Goal: Find specific page/section: Find specific page/section

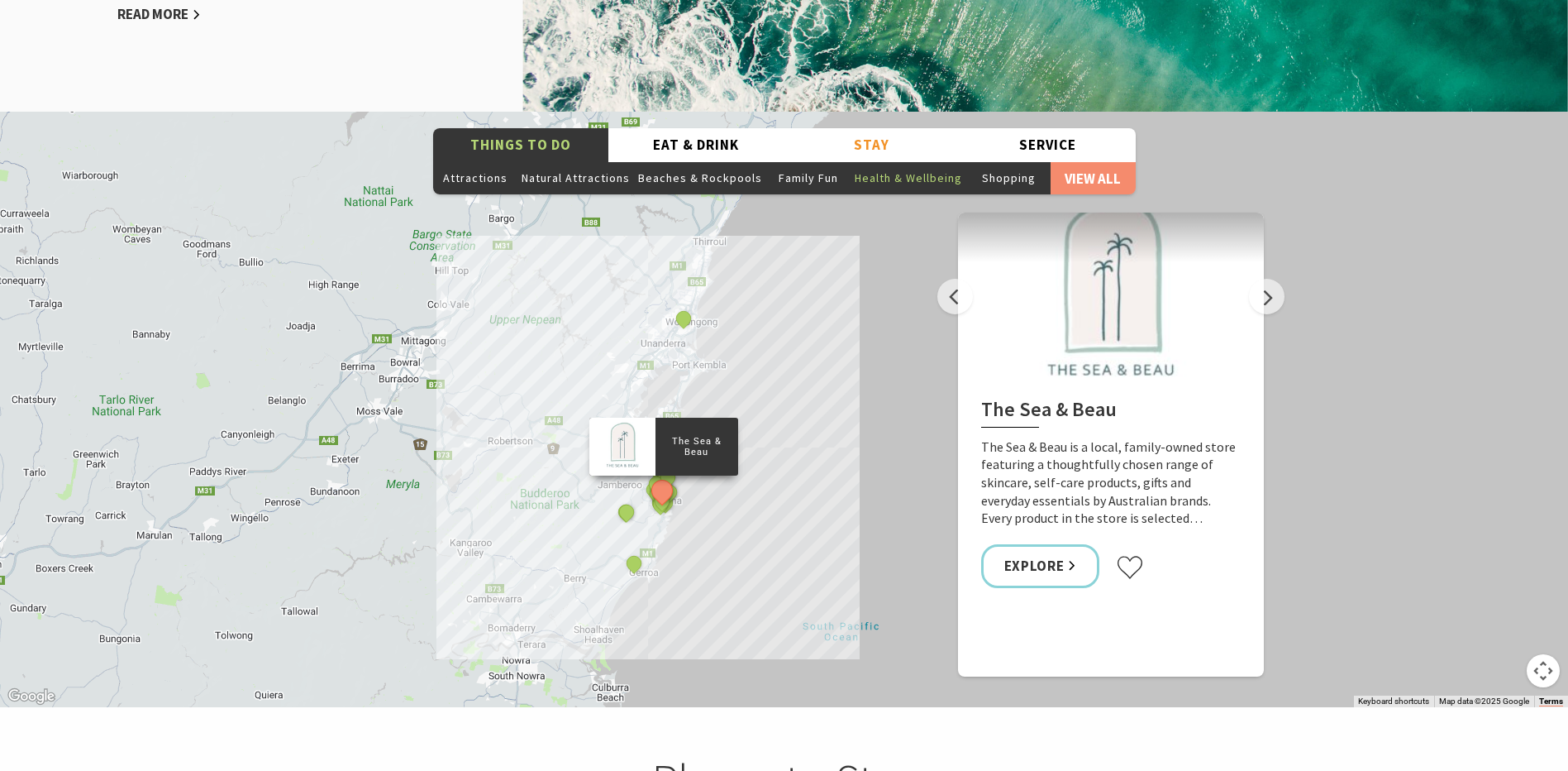
scroll to position [546, 1588]
click at [889, 161] on button "Health & Wellbeing" at bounding box center [909, 177] width 116 height 33
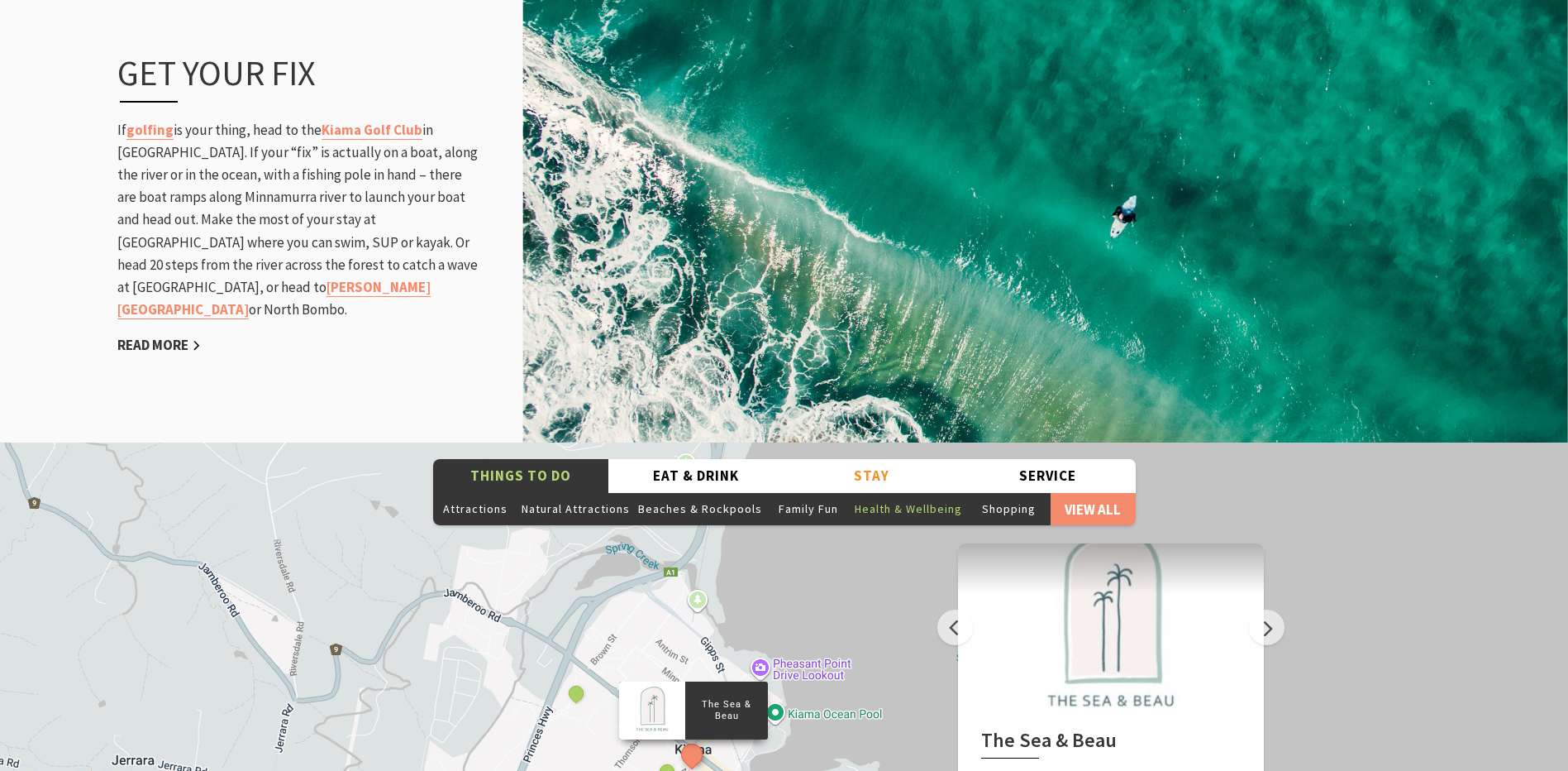
scroll to position [2563, 0]
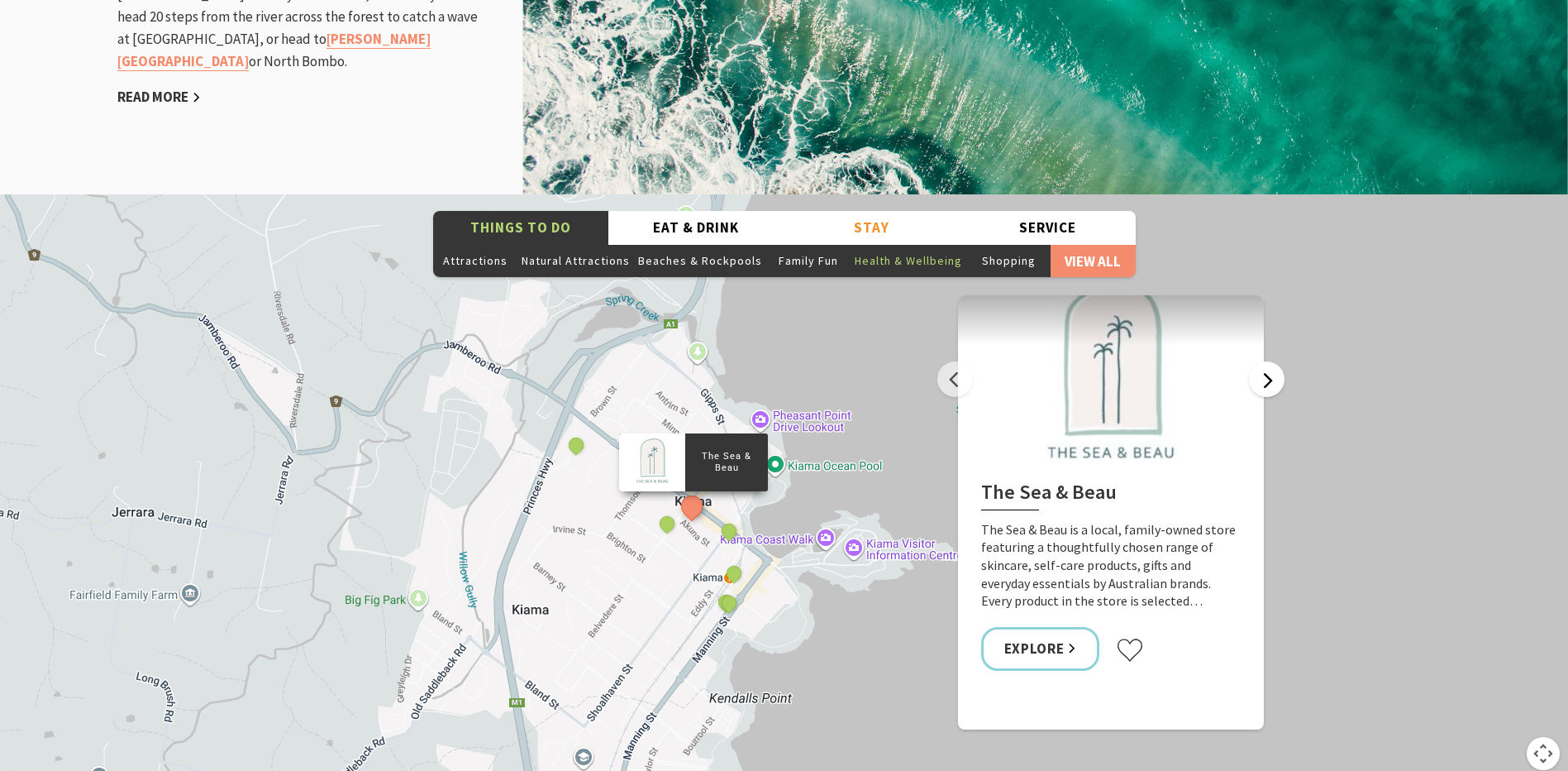
drag, startPoint x: 1273, startPoint y: 266, endPoint x: 1273, endPoint y: 282, distance: 16.0
click at [1273, 269] on div "The Sea & Beau Wellness & Recovery Haus Emergence Yoga Kiama The Man Walk The S…" at bounding box center [784, 491] width 1568 height 595
click at [1273, 362] on button "Next" at bounding box center [1265, 379] width 35 height 35
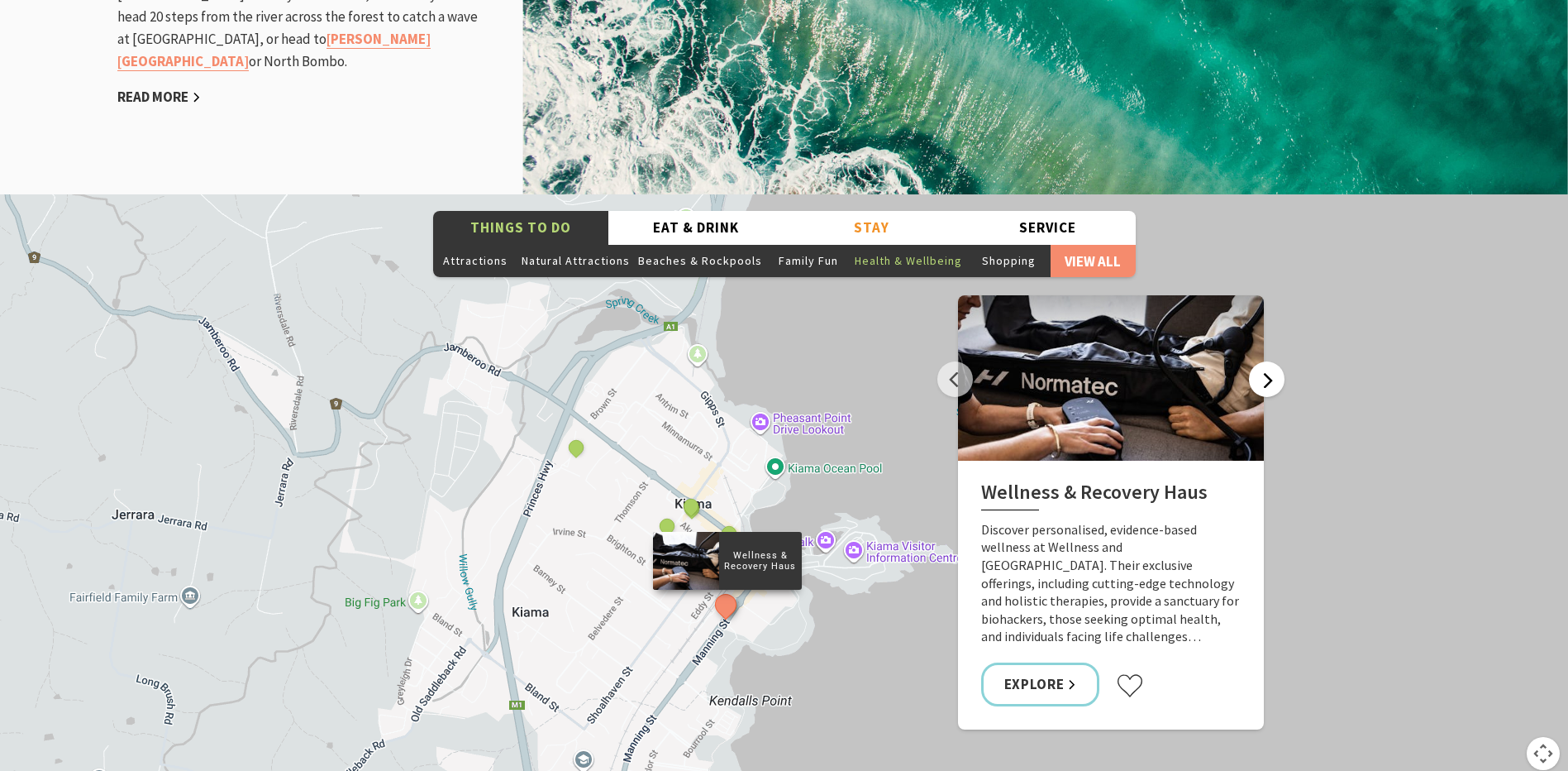
click at [1273, 362] on button "Next" at bounding box center [1265, 379] width 35 height 35
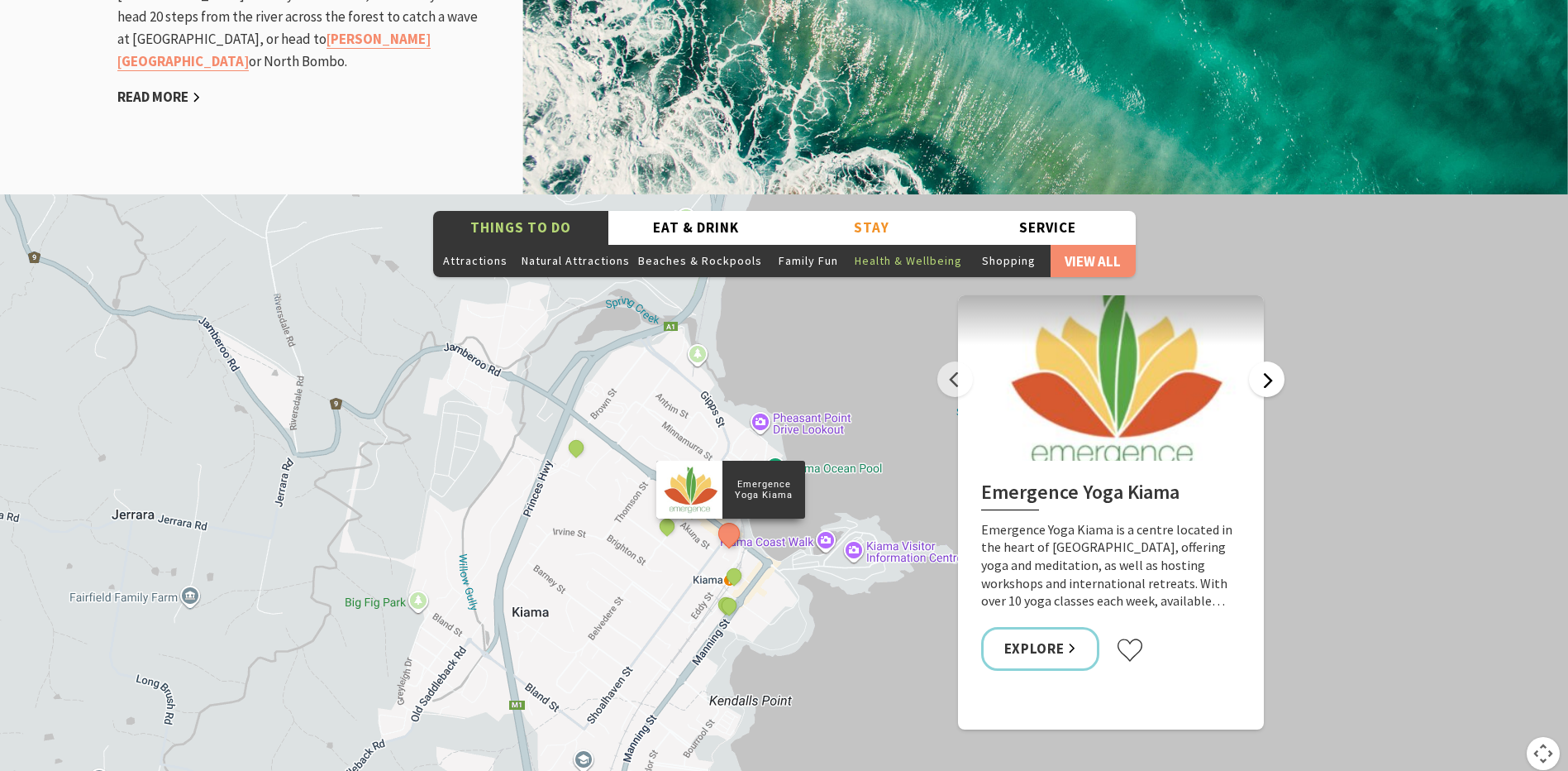
click at [1273, 362] on button "Next" at bounding box center [1265, 379] width 35 height 35
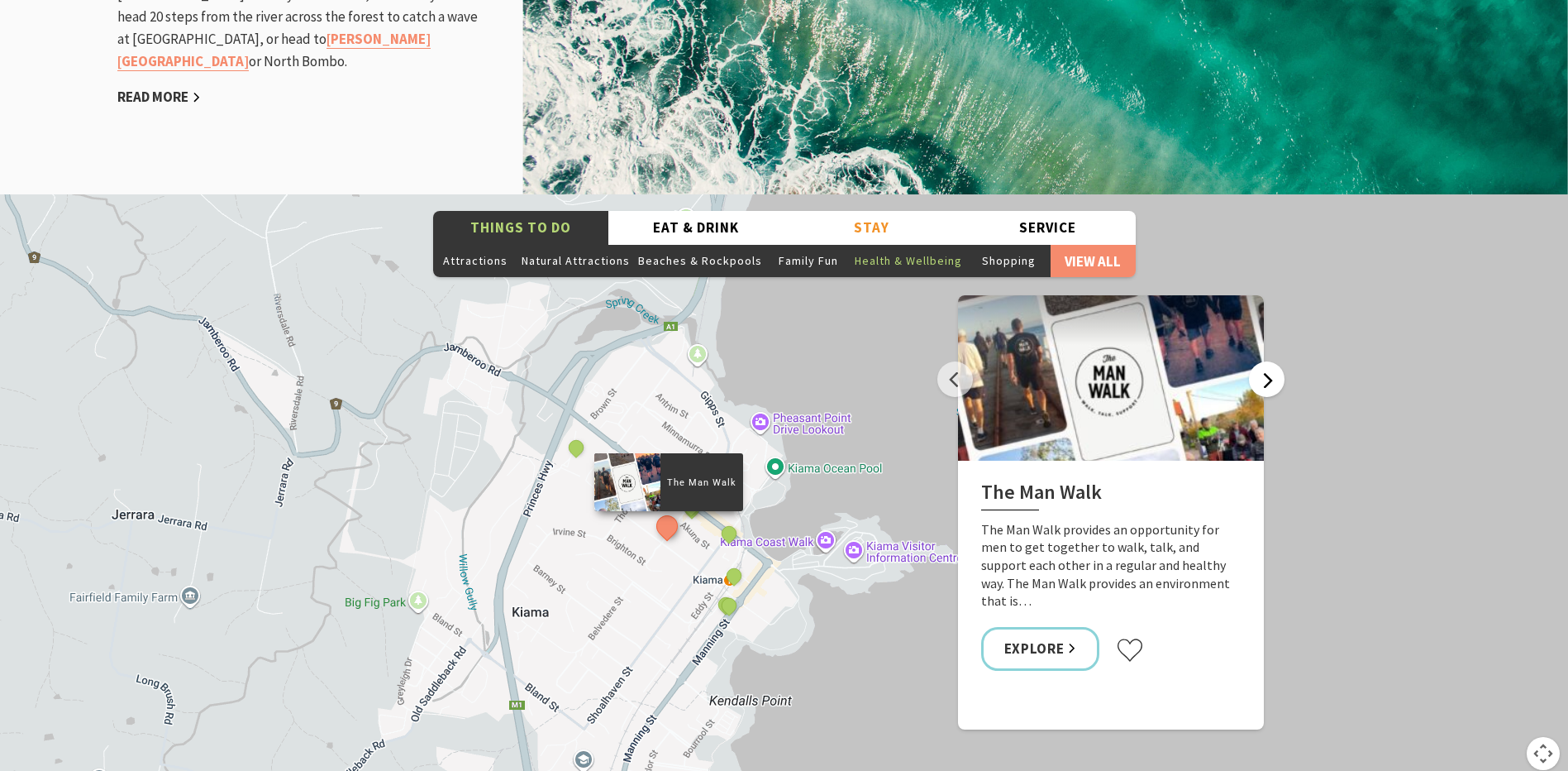
click at [1273, 362] on button "Next" at bounding box center [1265, 379] width 35 height 35
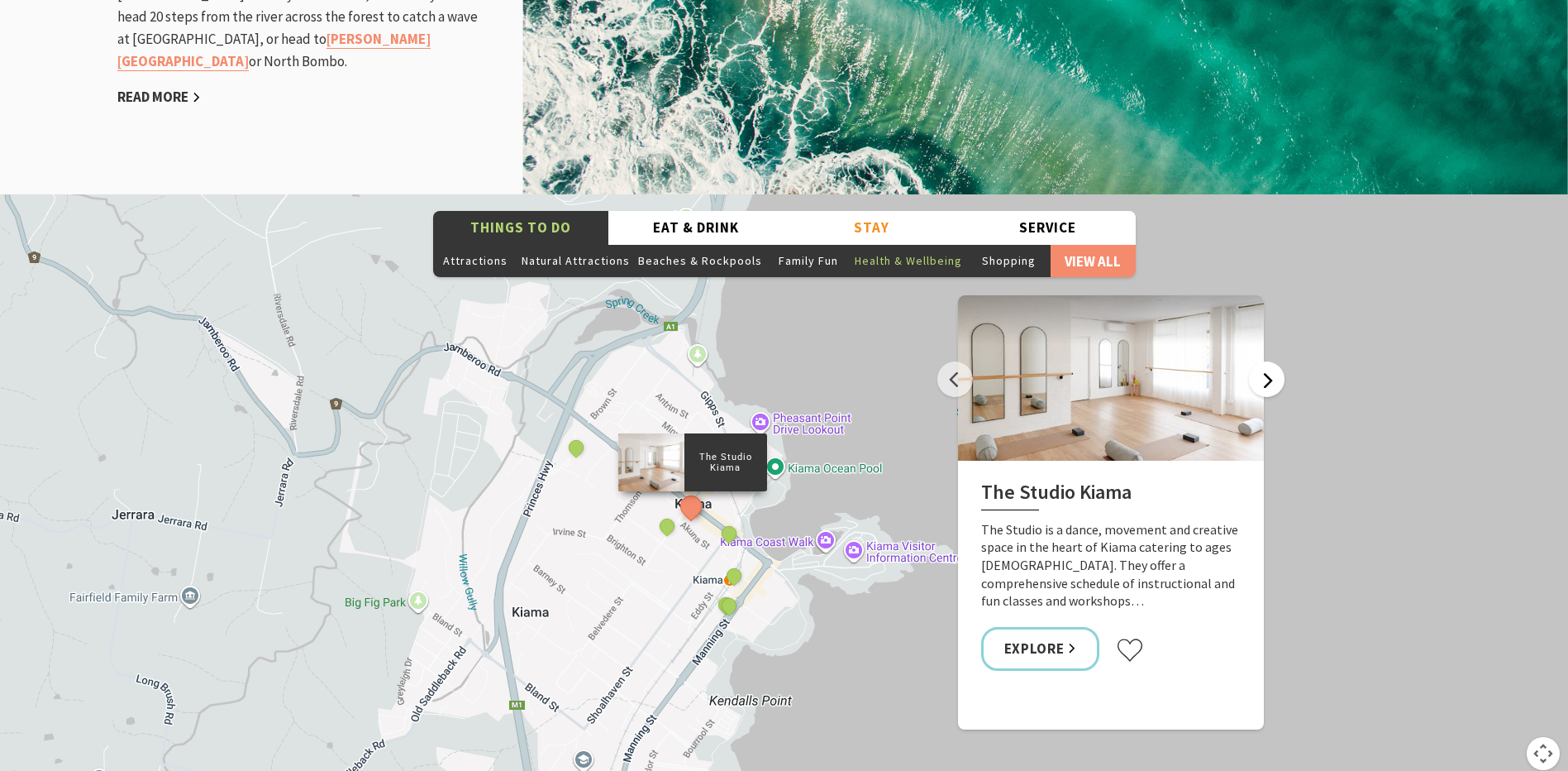
click at [1273, 362] on button "Next" at bounding box center [1265, 379] width 35 height 35
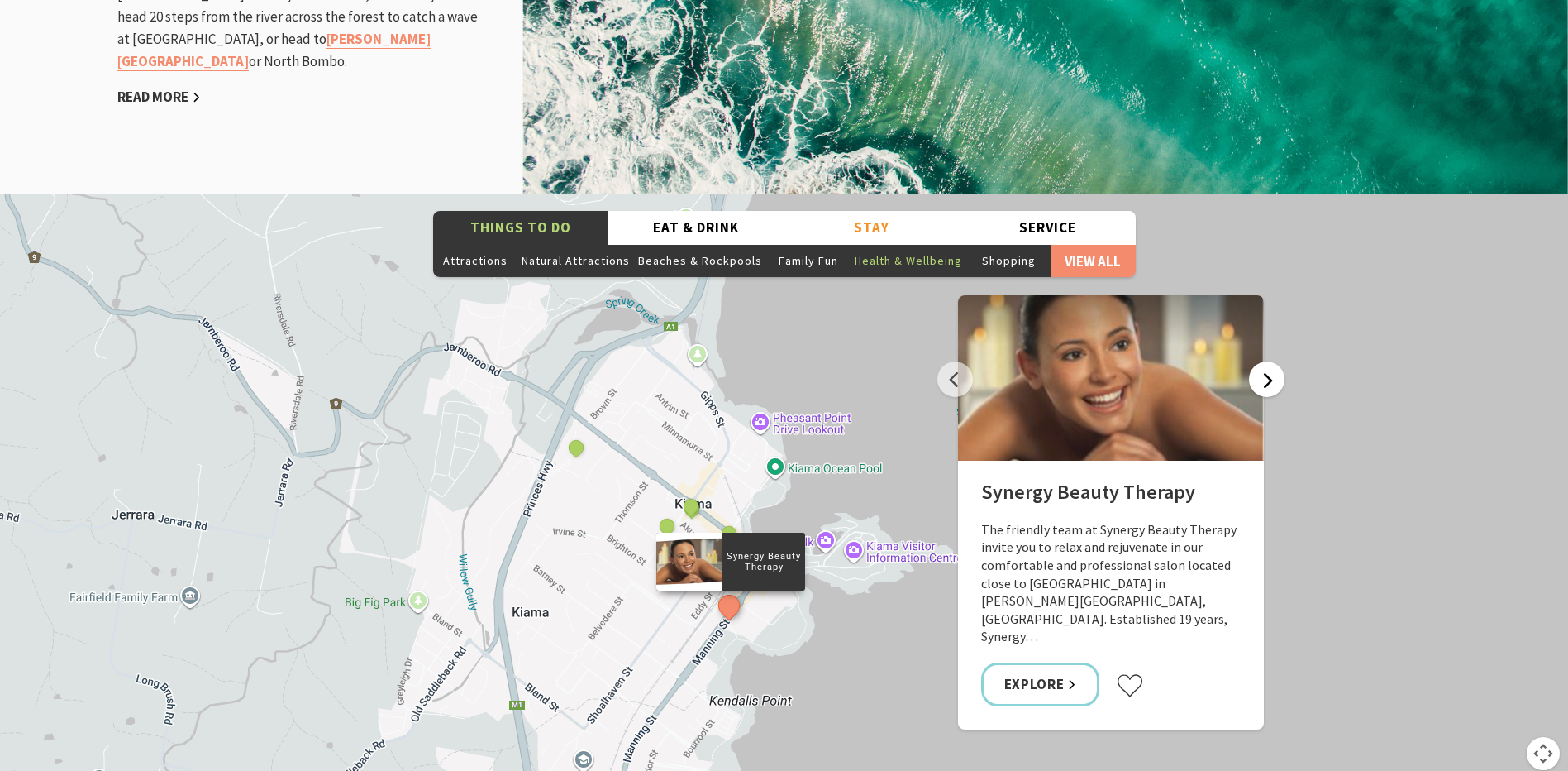
click at [1273, 362] on button "Next" at bounding box center [1265, 379] width 35 height 35
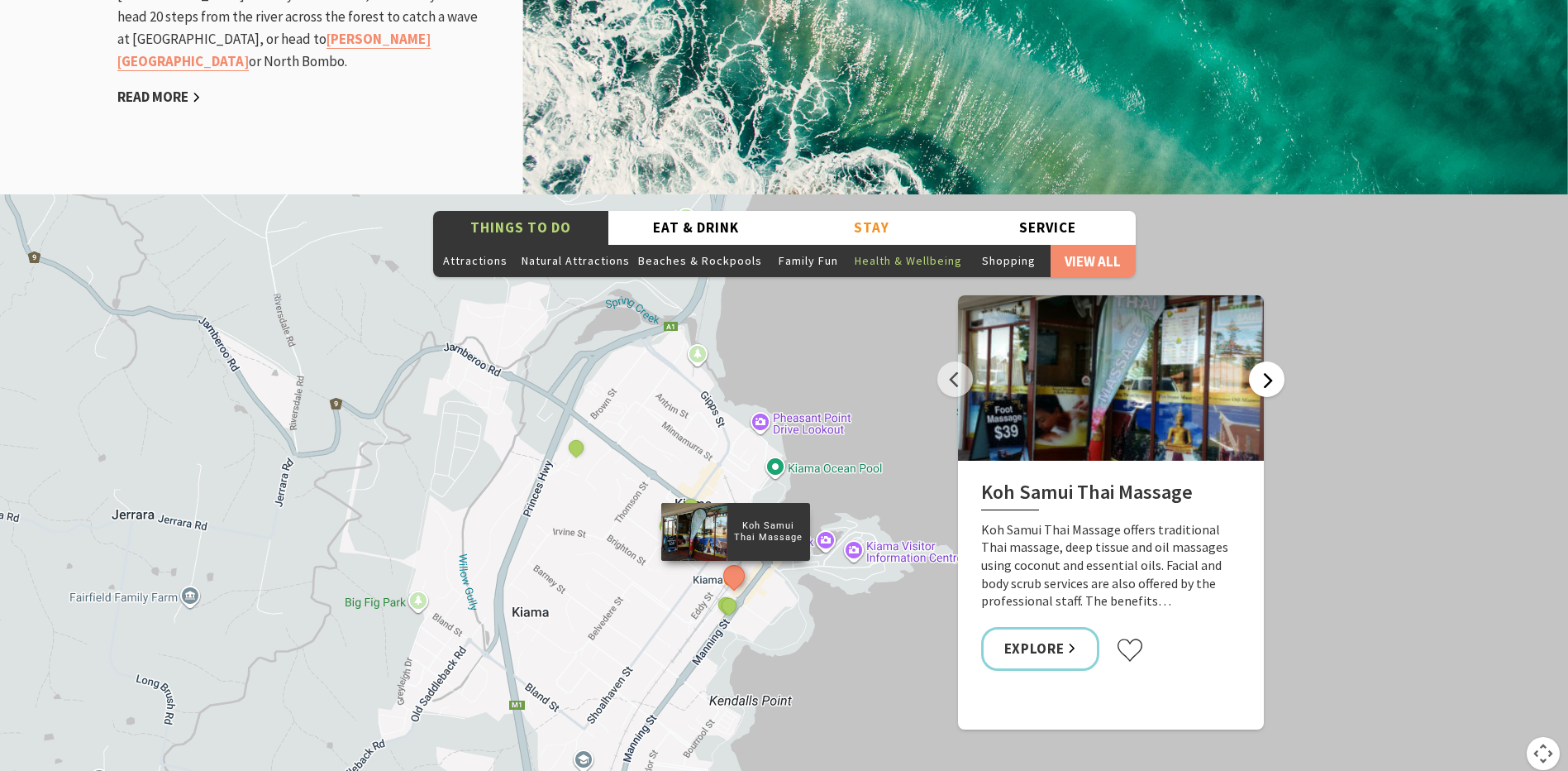
click at [1273, 362] on button "Next" at bounding box center [1265, 379] width 35 height 35
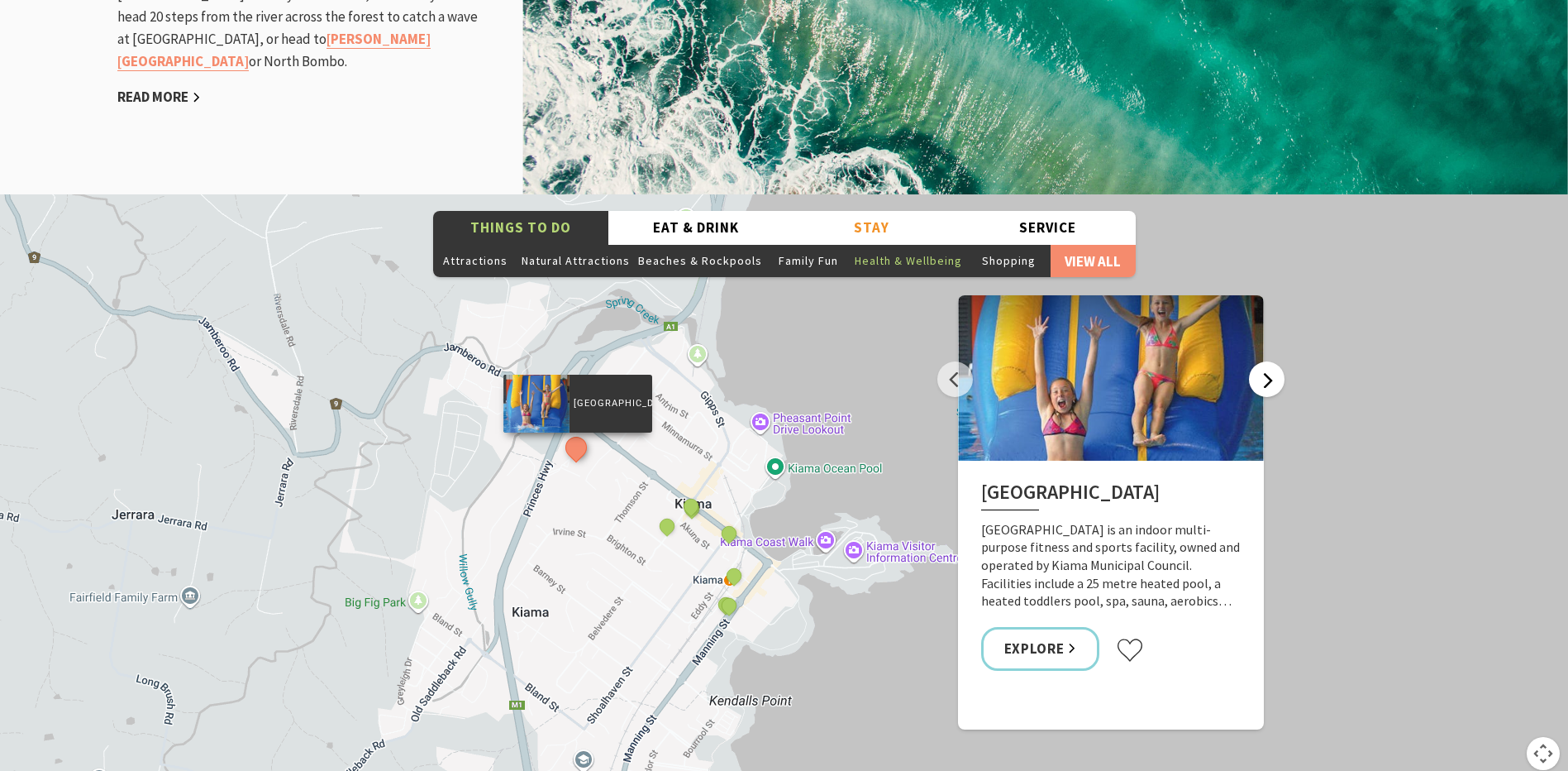
click at [1273, 362] on button "Next" at bounding box center [1265, 379] width 35 height 35
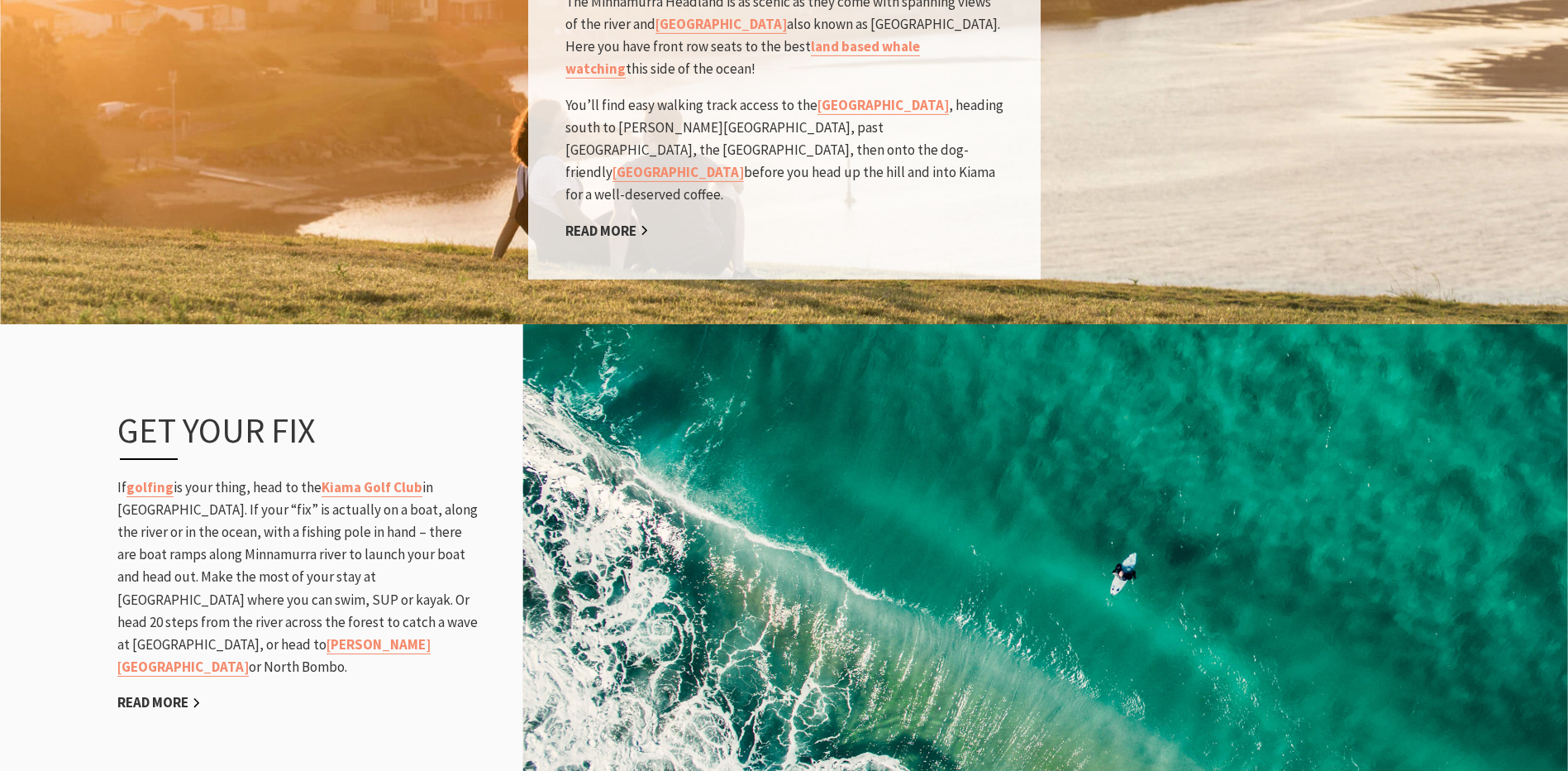
scroll to position [1653, 0]
